Goal: Task Accomplishment & Management: Use online tool/utility

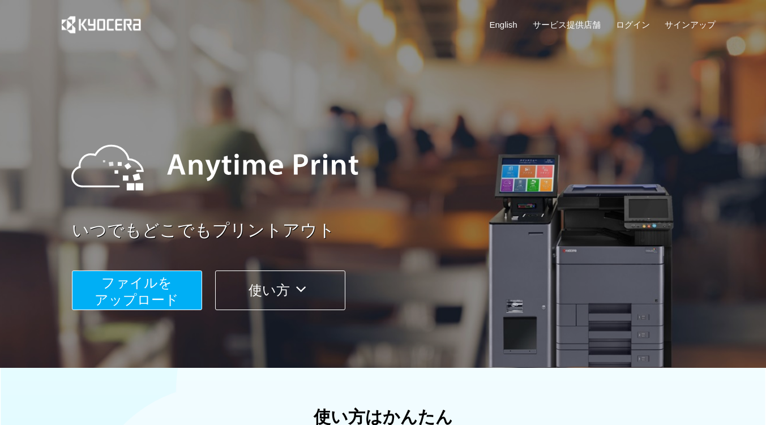
click at [147, 298] on span "ファイルを ​​アップロード" at bounding box center [137, 291] width 84 height 32
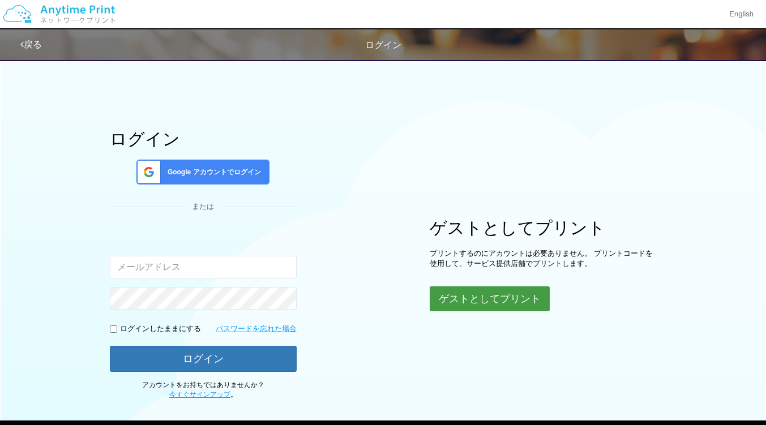
click at [480, 309] on button "ゲストとしてプリント" at bounding box center [490, 298] width 120 height 25
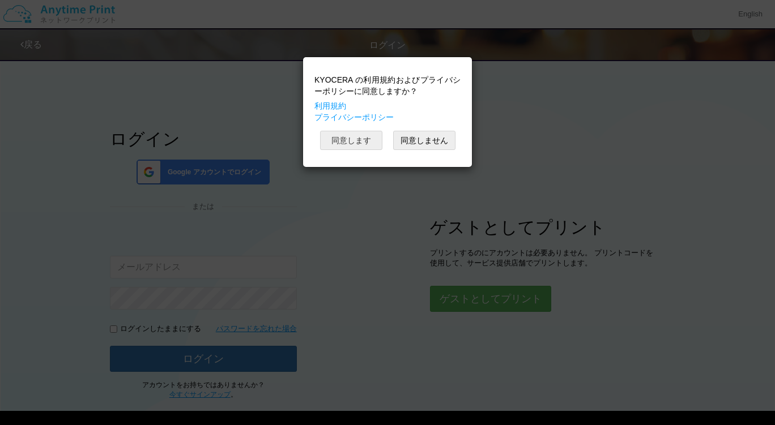
click at [352, 134] on button "同意します" at bounding box center [351, 140] width 62 height 19
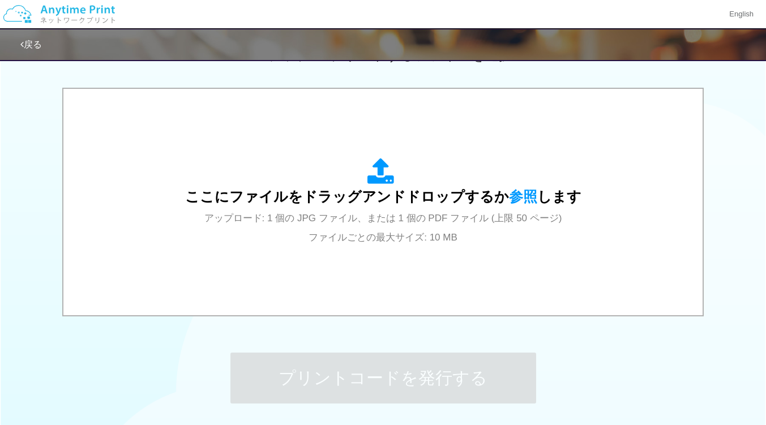
scroll to position [377, 0]
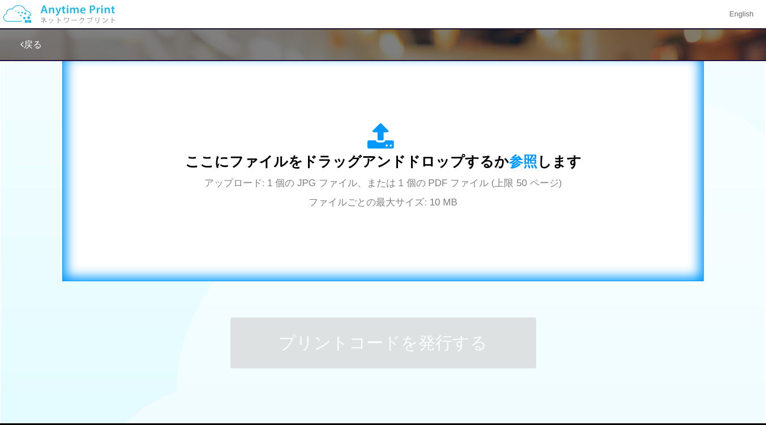
click at [413, 211] on div "ここにファイルをドラッグアンドドロップするか 参照 します アップロード: 1 個の JPG ファイル、または 1 個の PDF ファイル (上限 50 ペー…" at bounding box center [383, 167] width 396 height 88
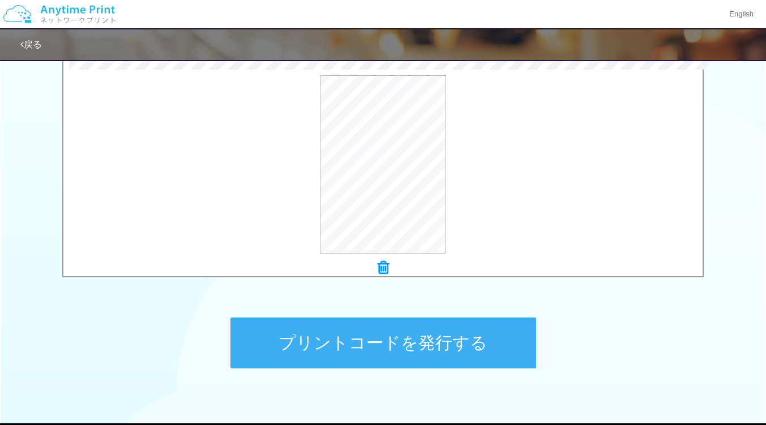
click at [431, 329] on button "プリントコードを発行する" at bounding box center [383, 343] width 306 height 51
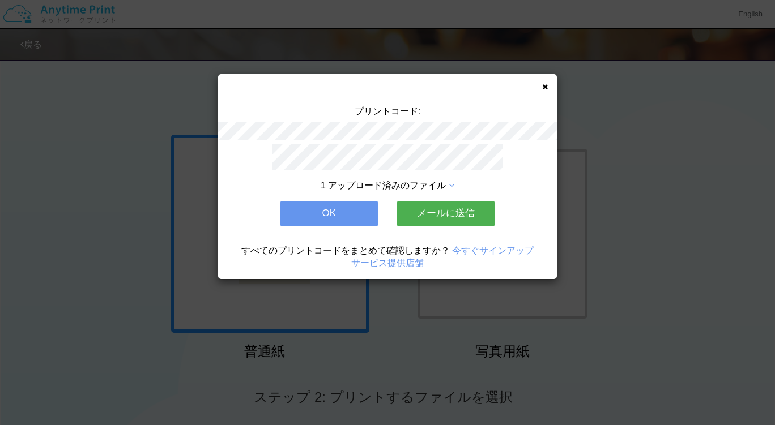
click at [446, 216] on button "メールに送信" at bounding box center [445, 213] width 97 height 25
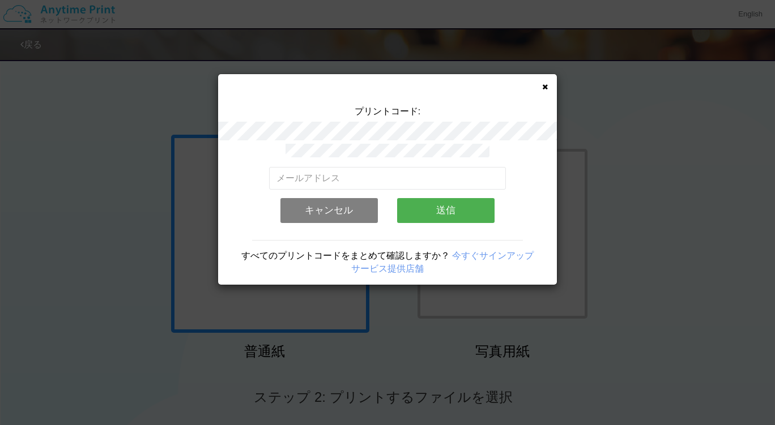
click at [410, 185] on div "有効なメールアドレスを入力してください。 このメールアドレスは、すでに別のアカウントと関連付けられています。 キャンセル 送信" at bounding box center [387, 199] width 237 height 65
click at [405, 176] on input "email" at bounding box center [387, 178] width 237 height 23
type input "[EMAIL_ADDRESS][DOMAIN_NAME]"
click at [433, 205] on button "送信" at bounding box center [445, 210] width 97 height 25
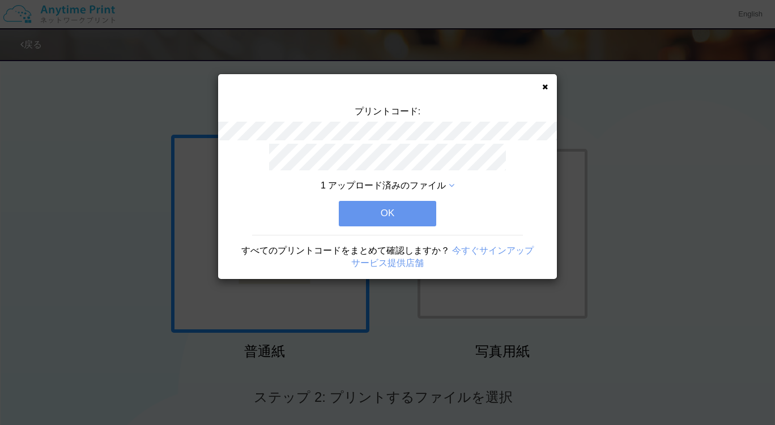
click at [433, 207] on button "OK" at bounding box center [387, 213] width 97 height 25
